Goal: Check status: Check status

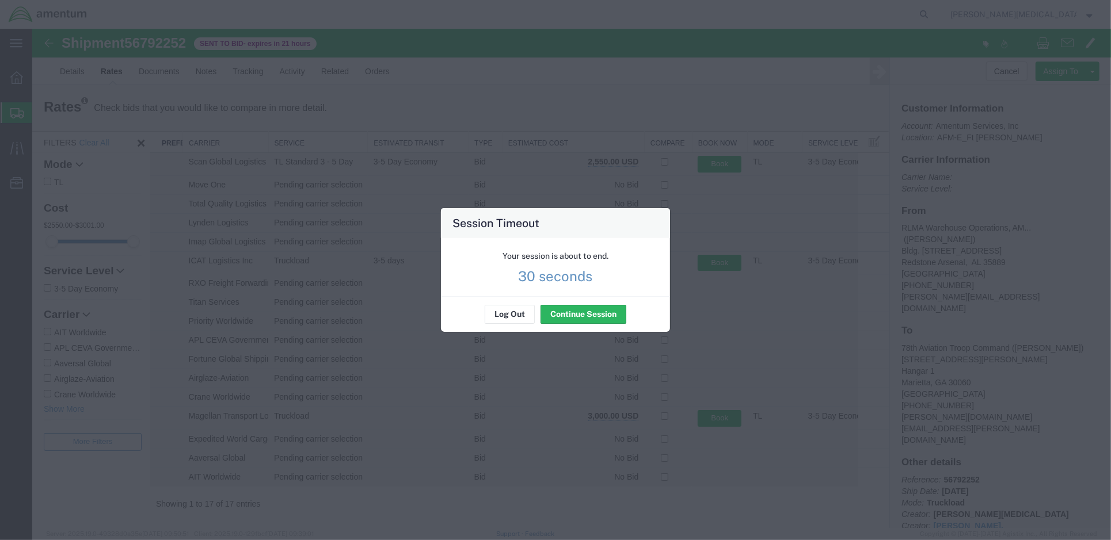
scroll to position [3, 0]
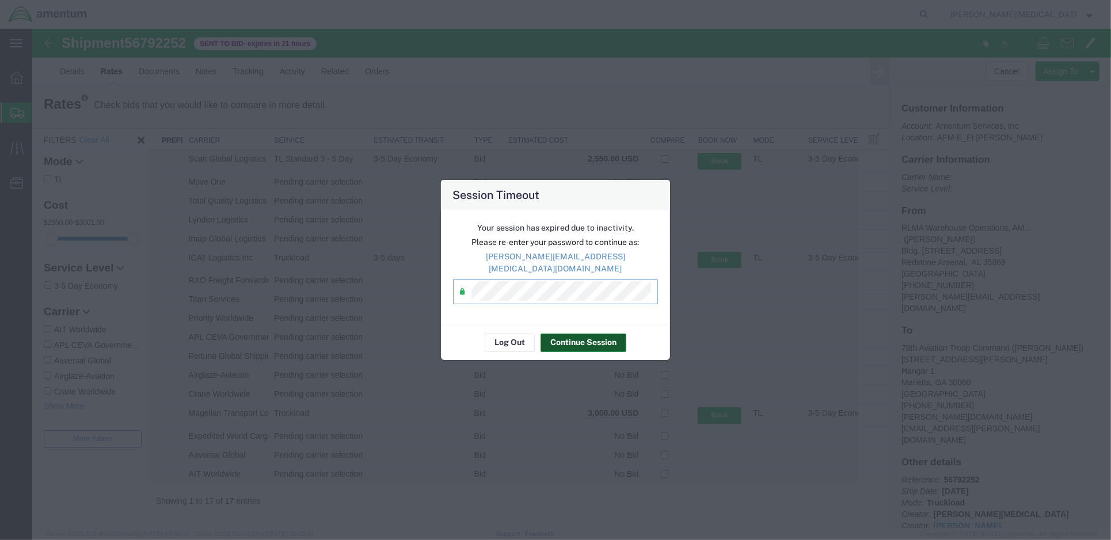
click at [577, 334] on button "Continue Session" at bounding box center [583, 343] width 86 height 18
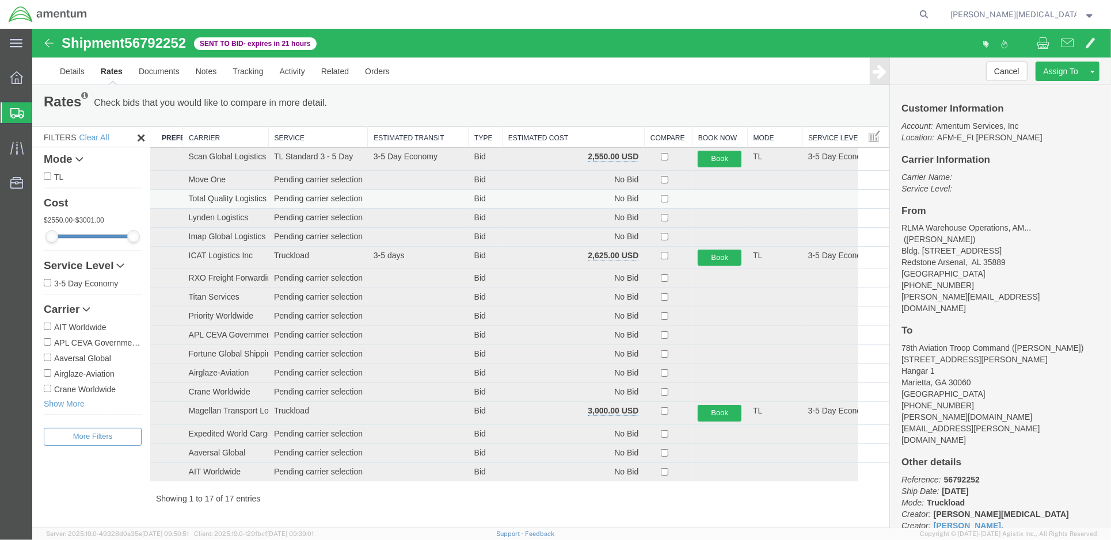
scroll to position [11, 0]
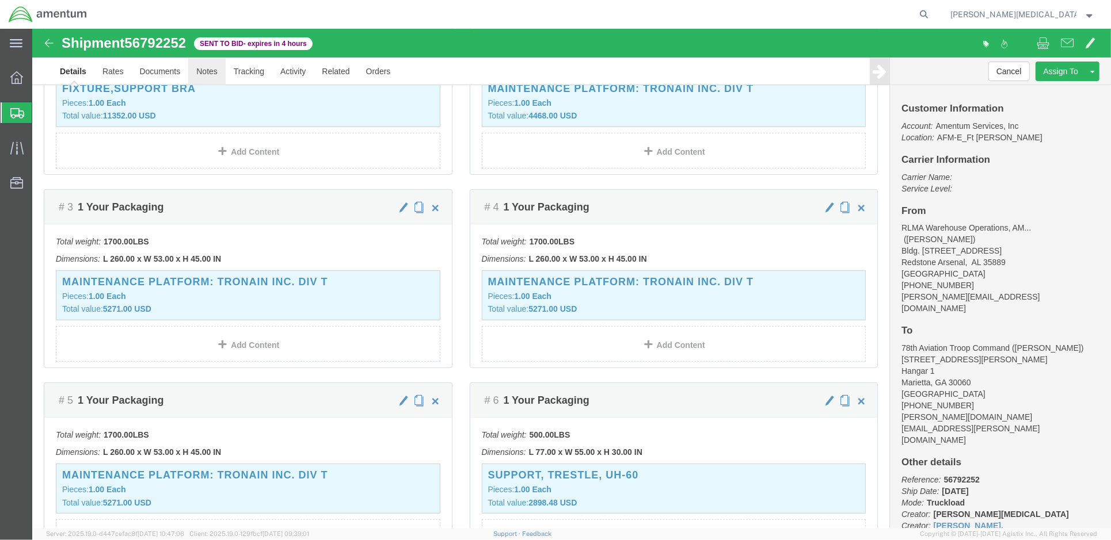
scroll to position [204, 0]
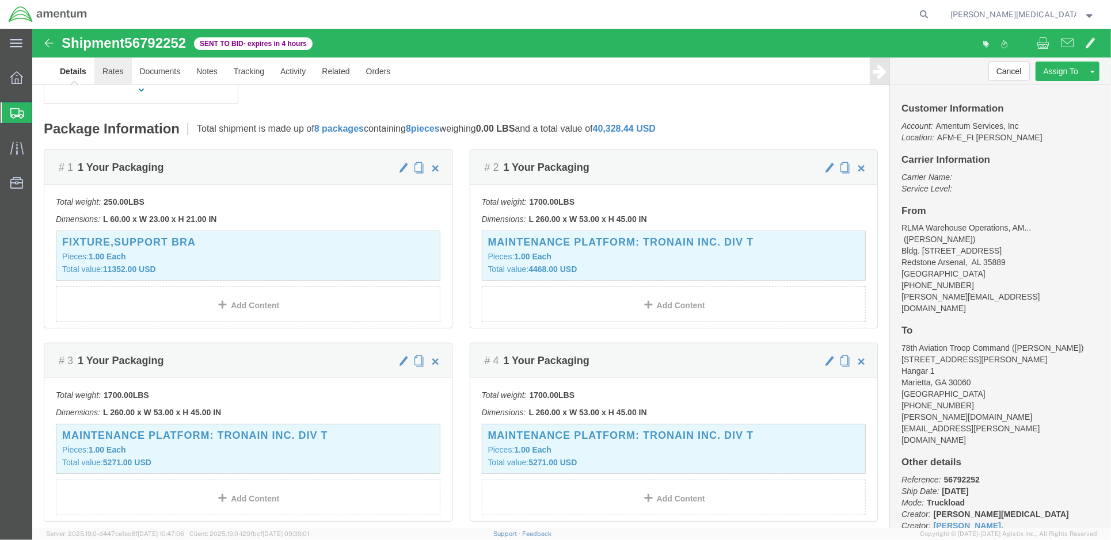
click link "Rates"
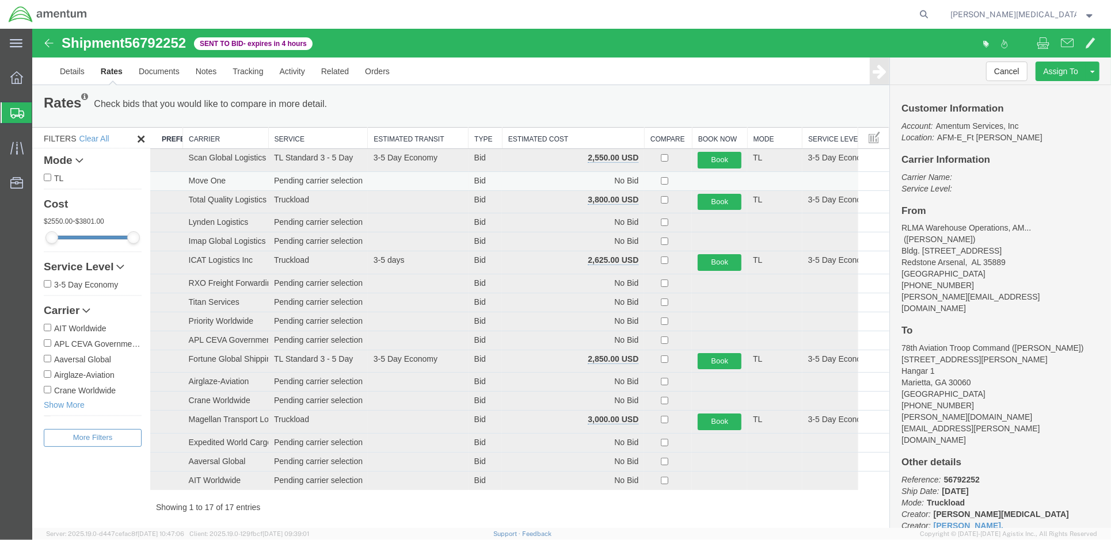
scroll to position [0, 0]
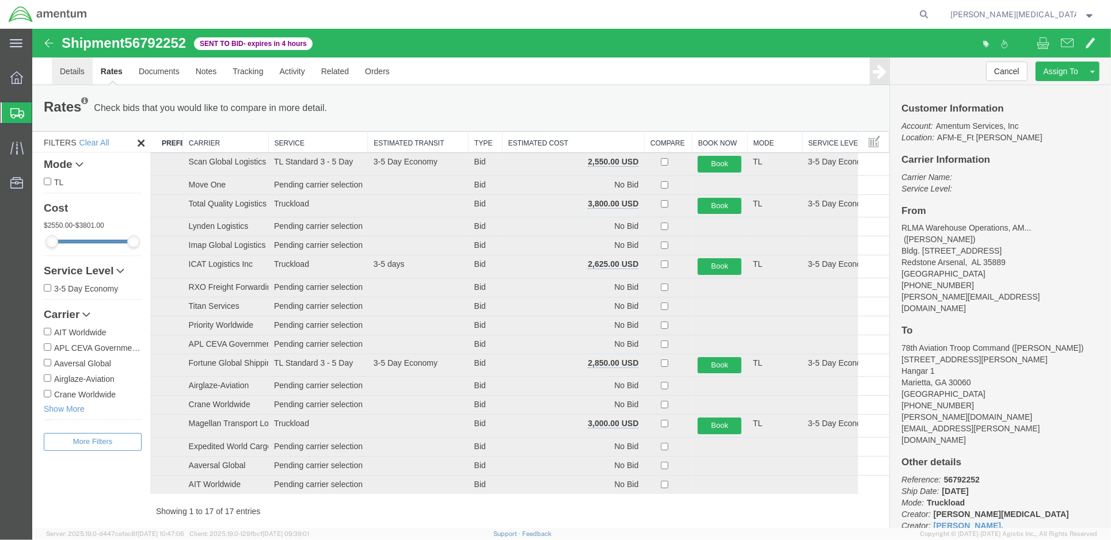
click at [66, 72] on link "Details" at bounding box center [71, 71] width 41 height 28
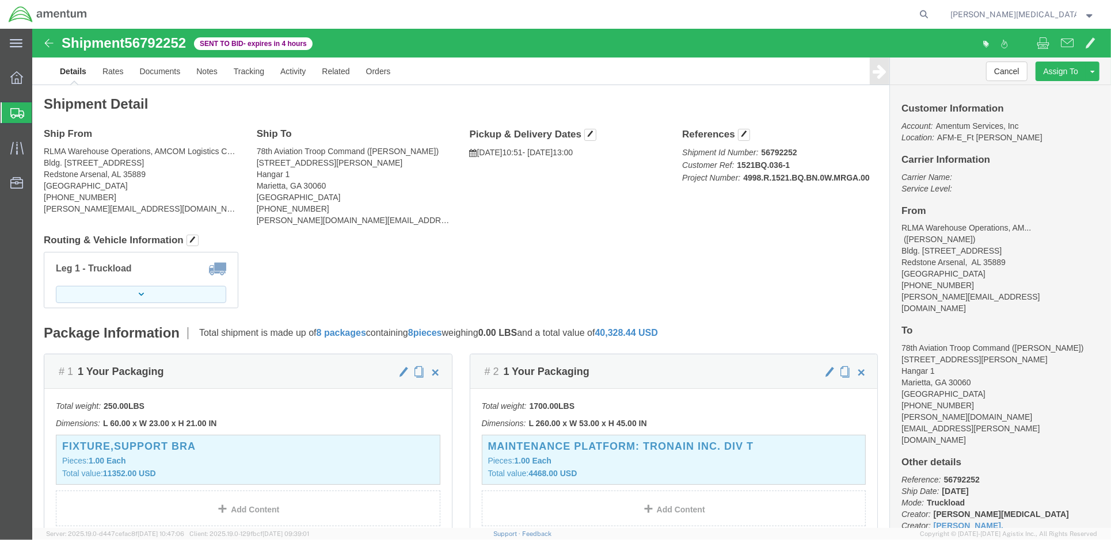
click button "button"
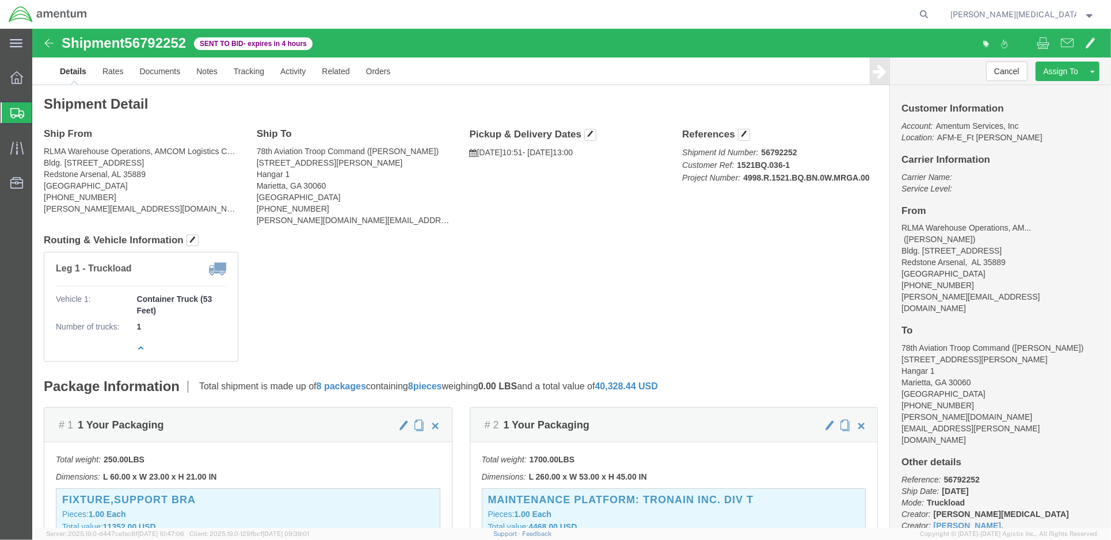
click div "Leg 1 - Truckload Vehicle 1: Container Truck (53 Feet) Number of trucks: 1"
click link "Notes"
